Goal: Information Seeking & Learning: Learn about a topic

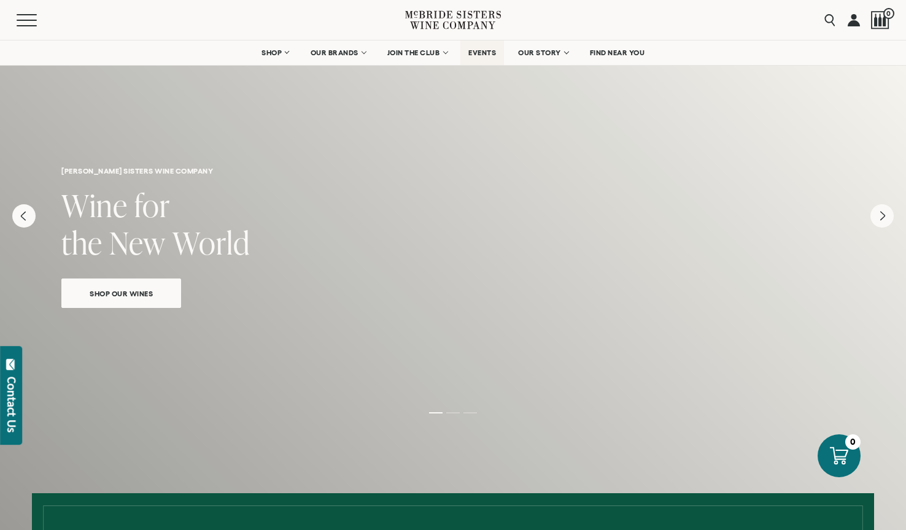
click at [485, 51] on span "EVENTS" at bounding box center [482, 52] width 28 height 9
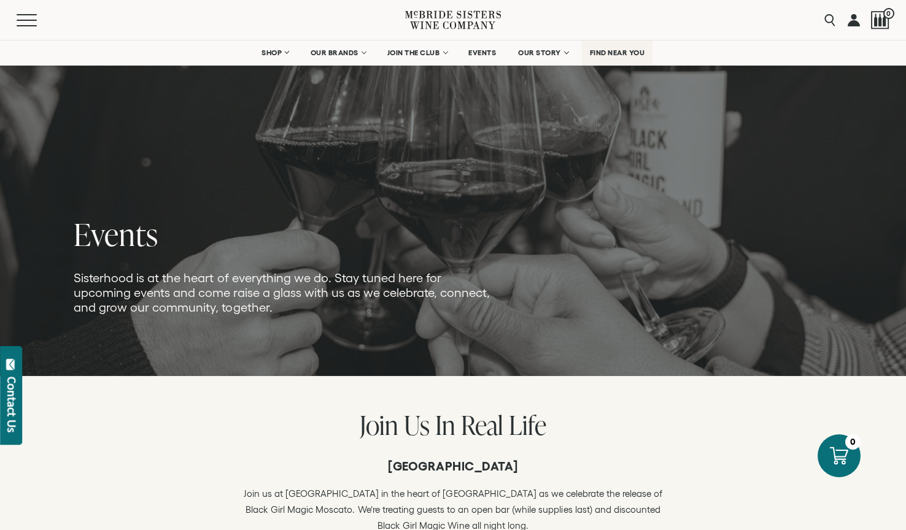
click at [607, 55] on span "FIND NEAR YOU" at bounding box center [617, 52] width 55 height 9
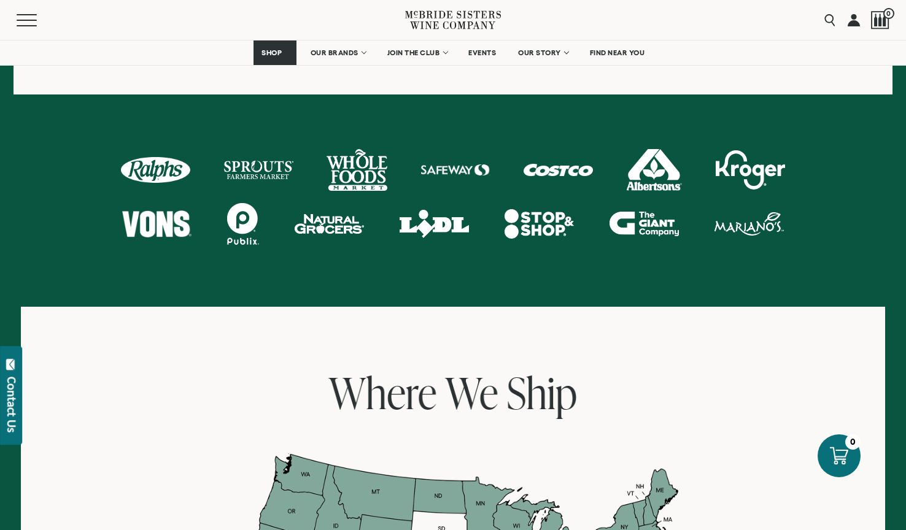
scroll to position [599, 0]
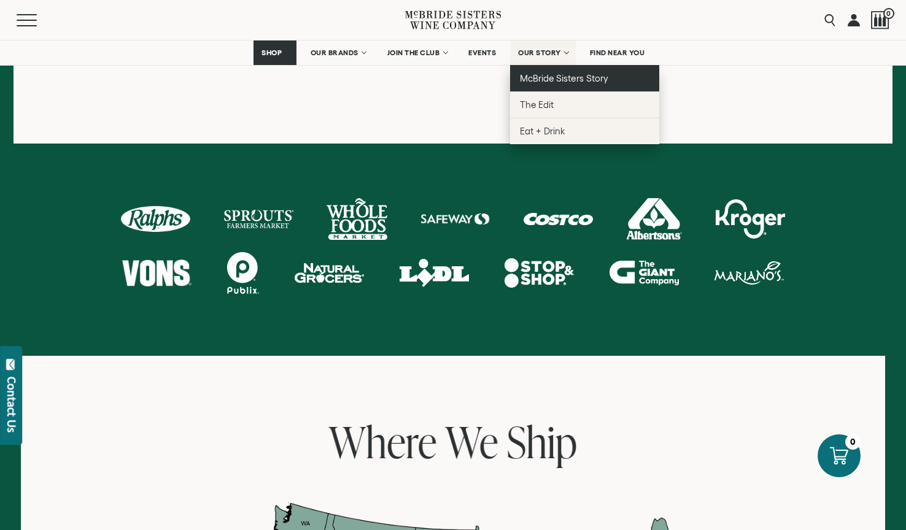
click at [551, 74] on span "McBride Sisters Story" at bounding box center [564, 78] width 88 height 10
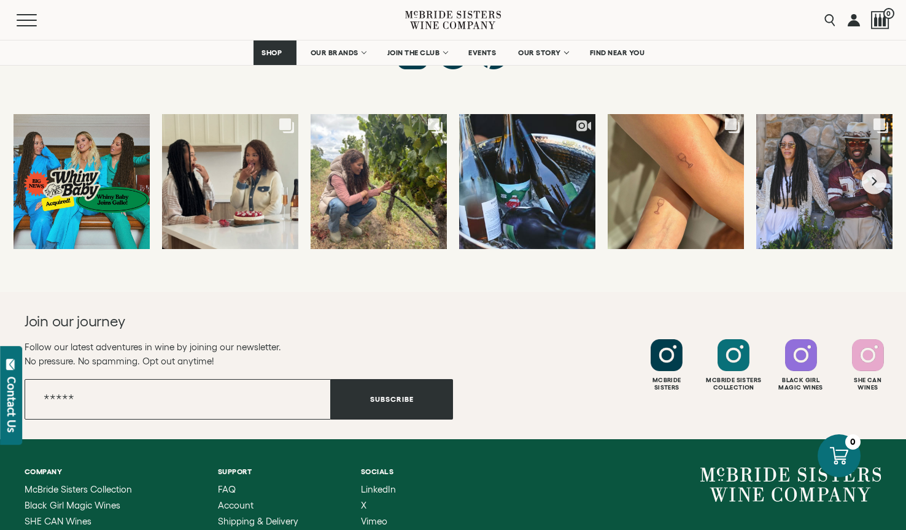
scroll to position [4767, 0]
